Goal: Transaction & Acquisition: Purchase product/service

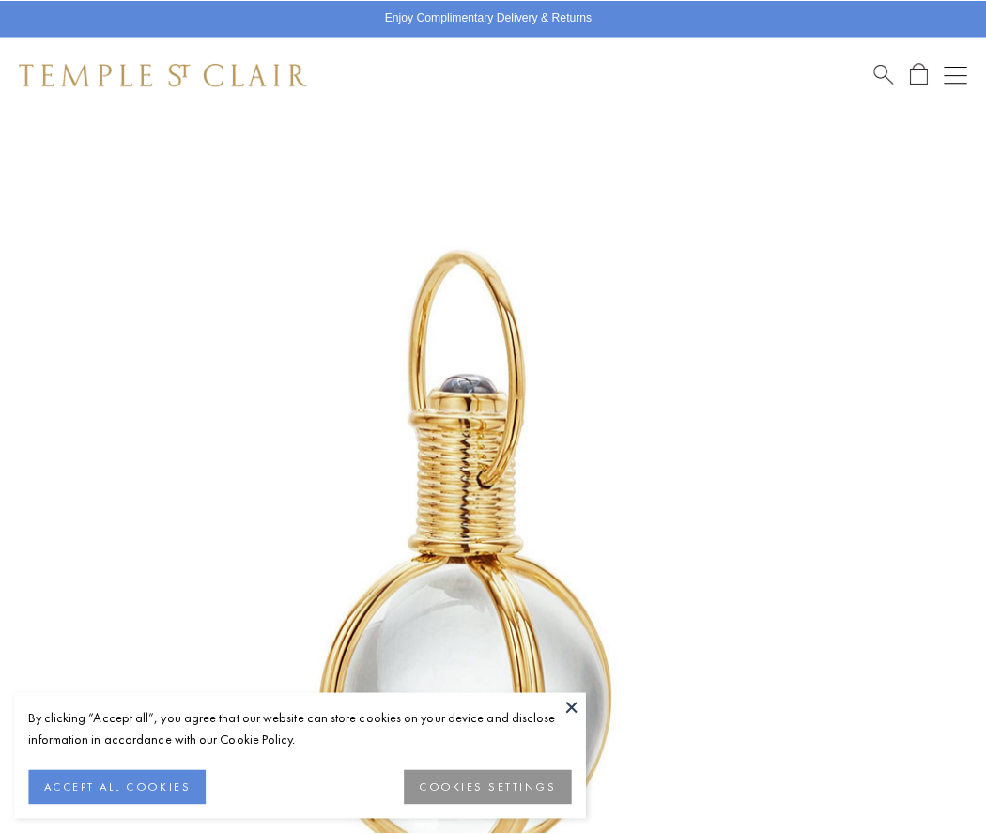
scroll to position [486, 0]
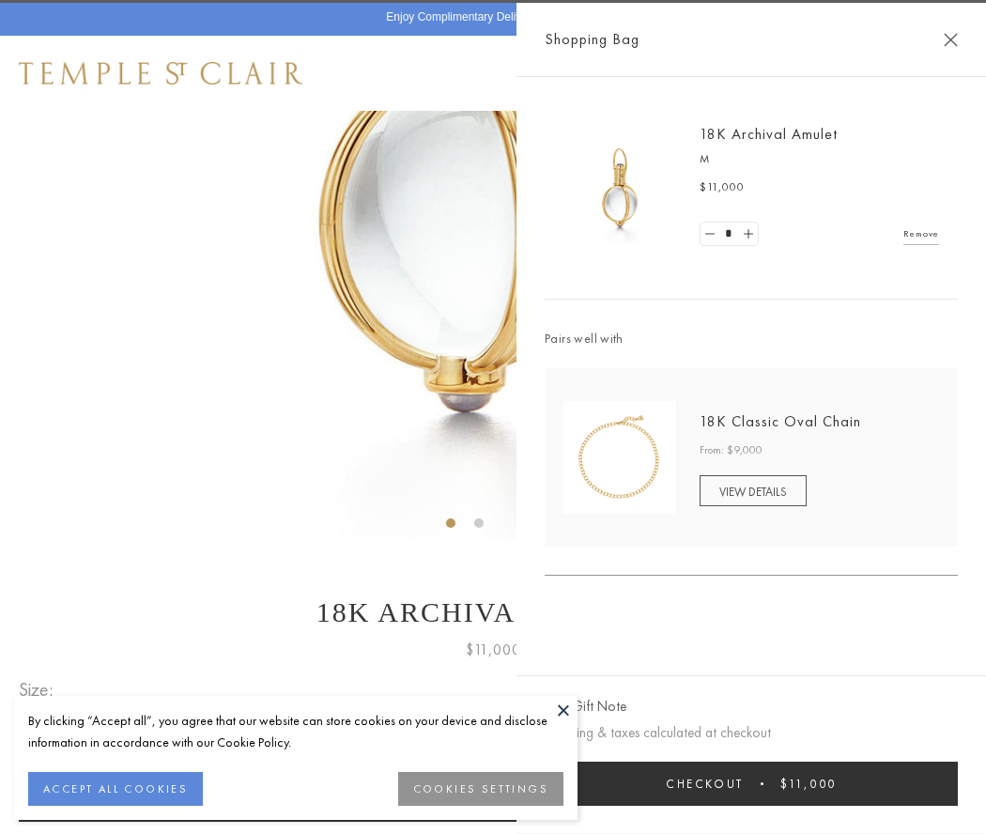
click at [751, 783] on button "Checkout $11,000" at bounding box center [751, 783] width 413 height 44
